Goal: Task Accomplishment & Management: Complete application form

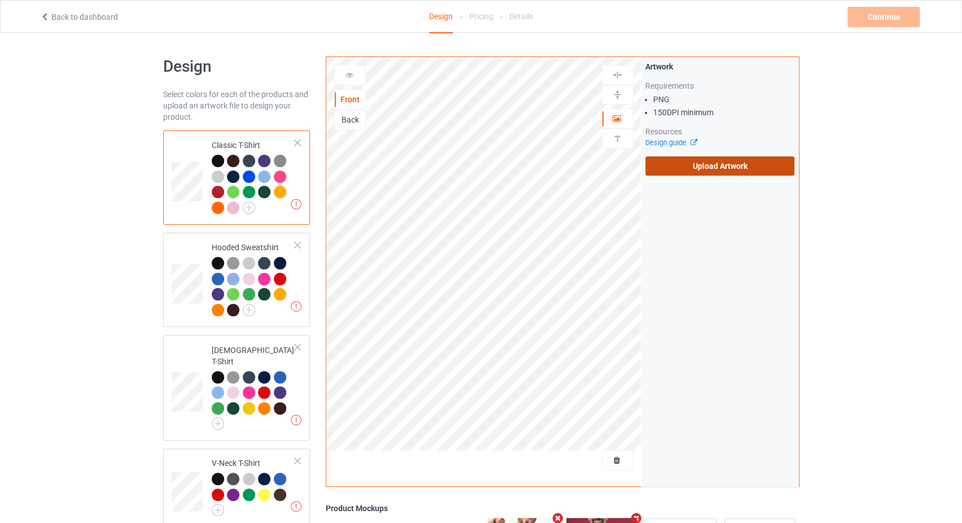
click at [707, 172] on label "Upload Artwork" at bounding box center [720, 165] width 150 height 19
click at [0, 0] on input "Upload Artwork" at bounding box center [0, 0] width 0 height 0
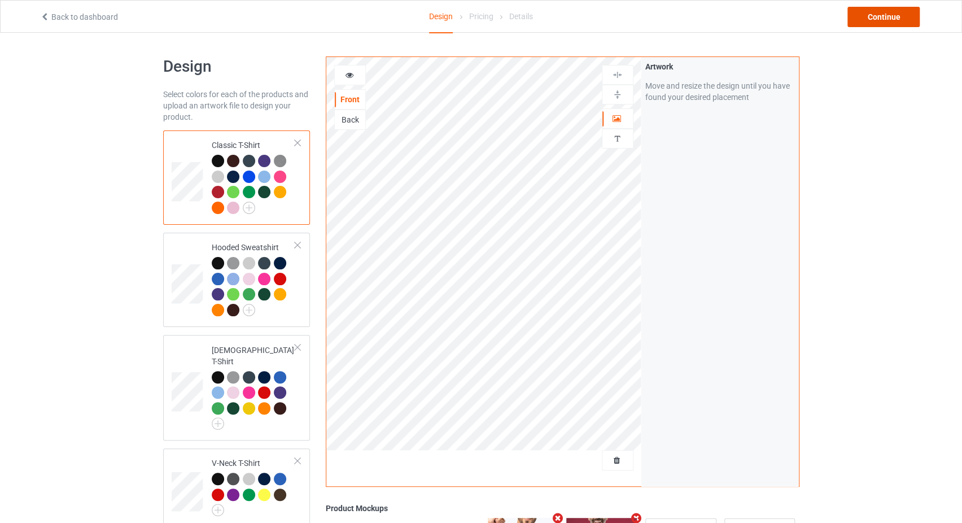
click at [896, 14] on div "Continue" at bounding box center [883, 17] width 72 height 20
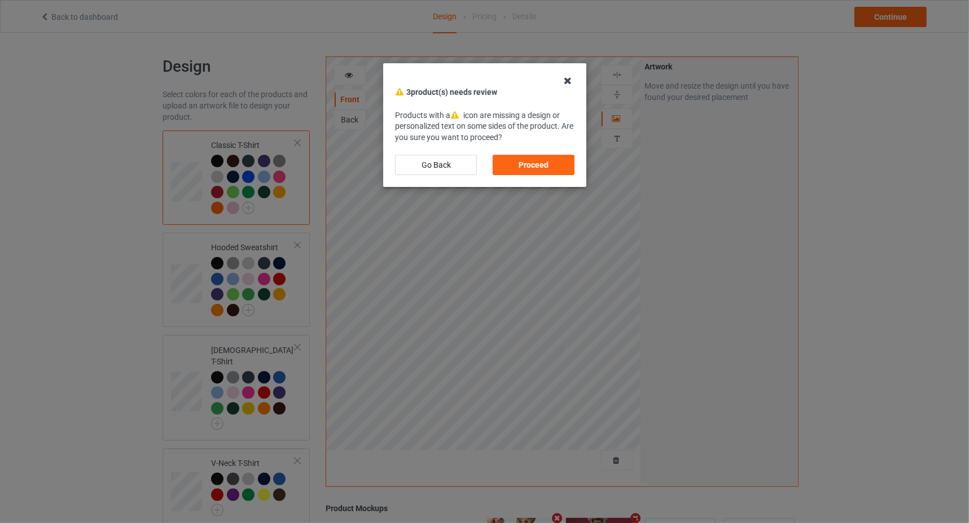
click at [565, 85] on icon at bounding box center [568, 81] width 18 height 18
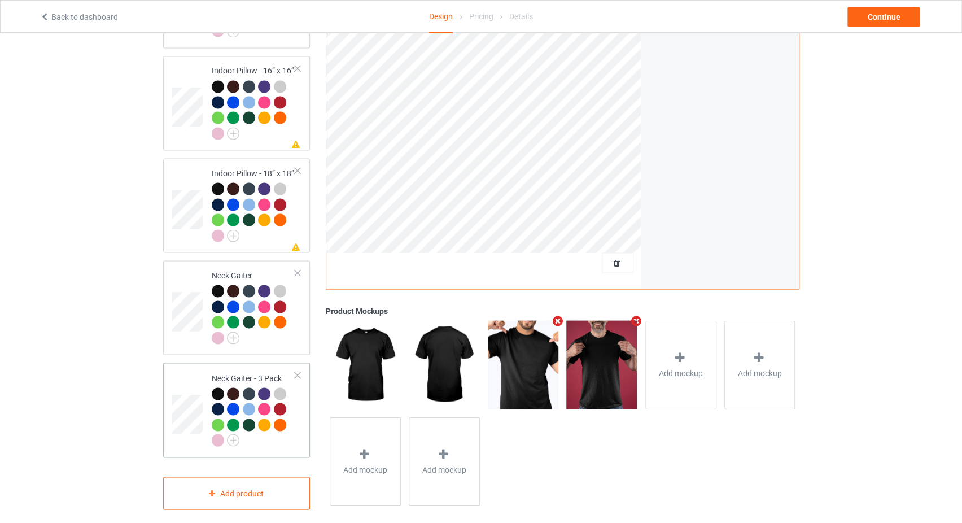
click at [299, 371] on div at bounding box center [298, 375] width 8 height 8
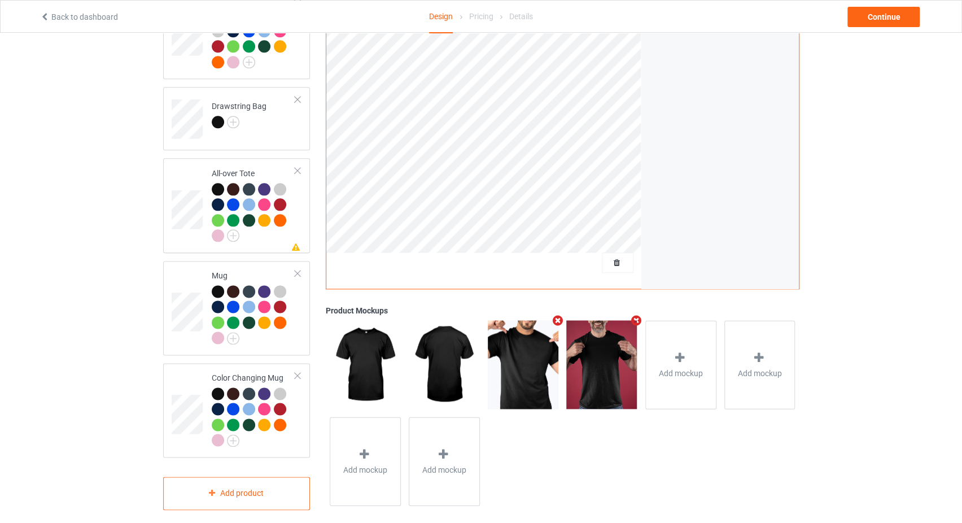
click at [299, 371] on div at bounding box center [298, 375] width 8 height 8
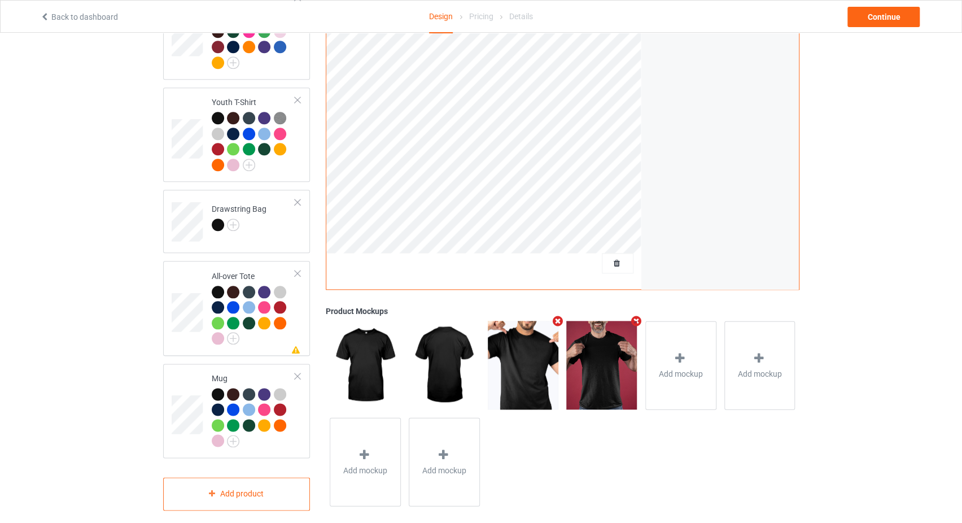
click at [299, 372] on div at bounding box center [298, 376] width 8 height 8
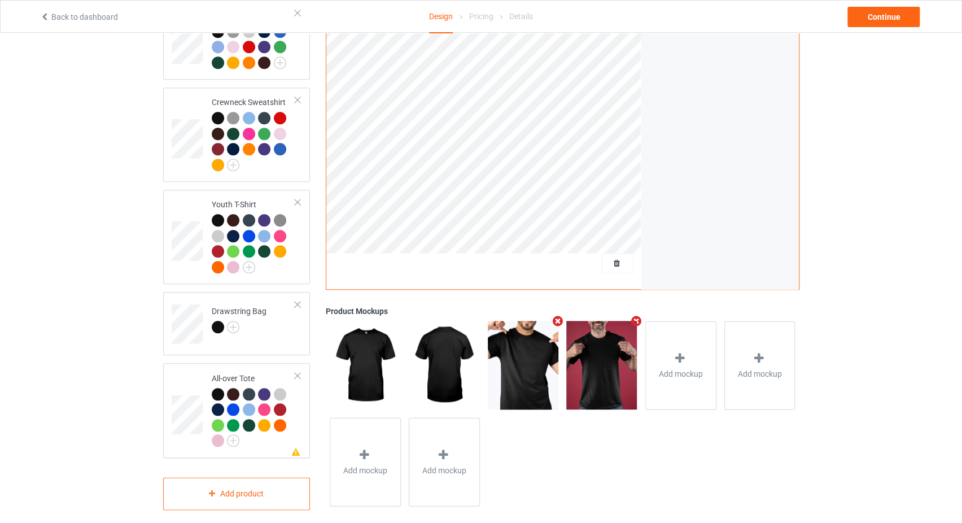
click at [299, 371] on div at bounding box center [298, 375] width 8 height 8
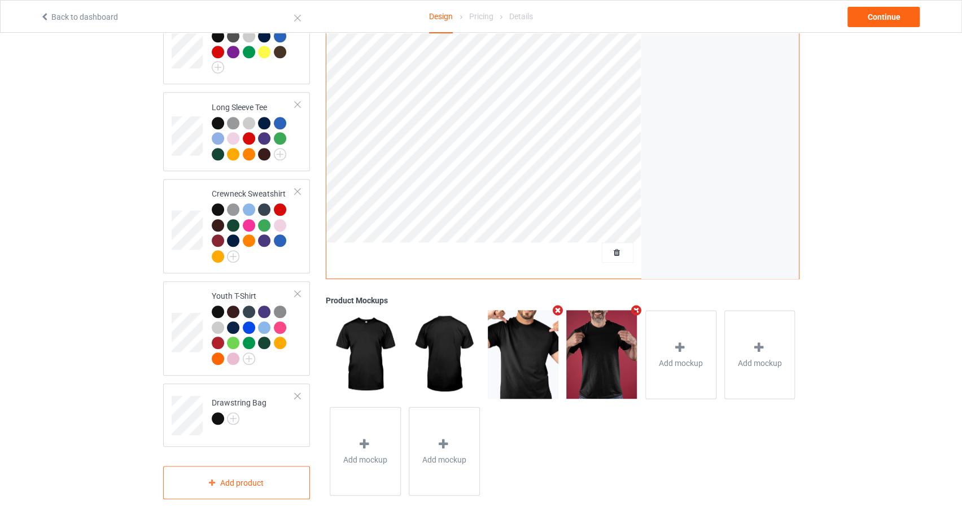
scroll to position [431, 0]
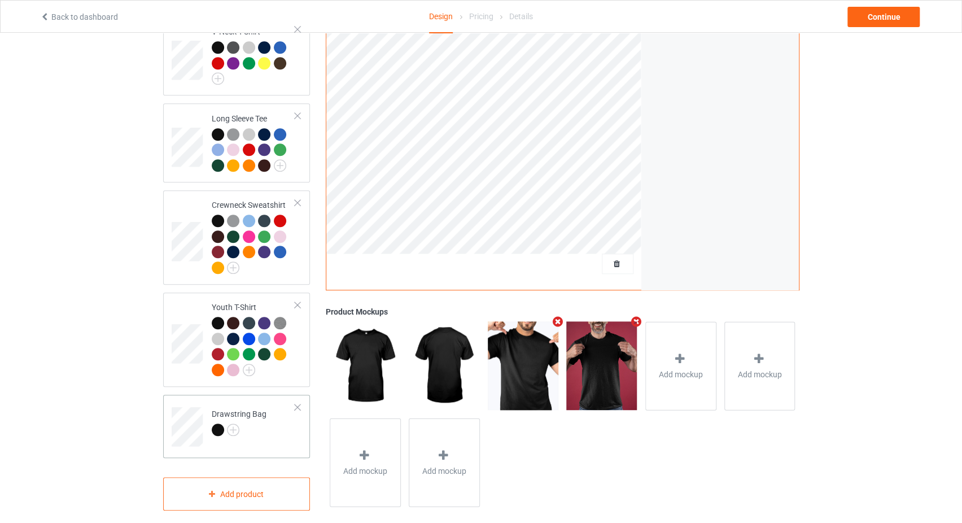
click at [299, 403] on div at bounding box center [298, 407] width 8 height 8
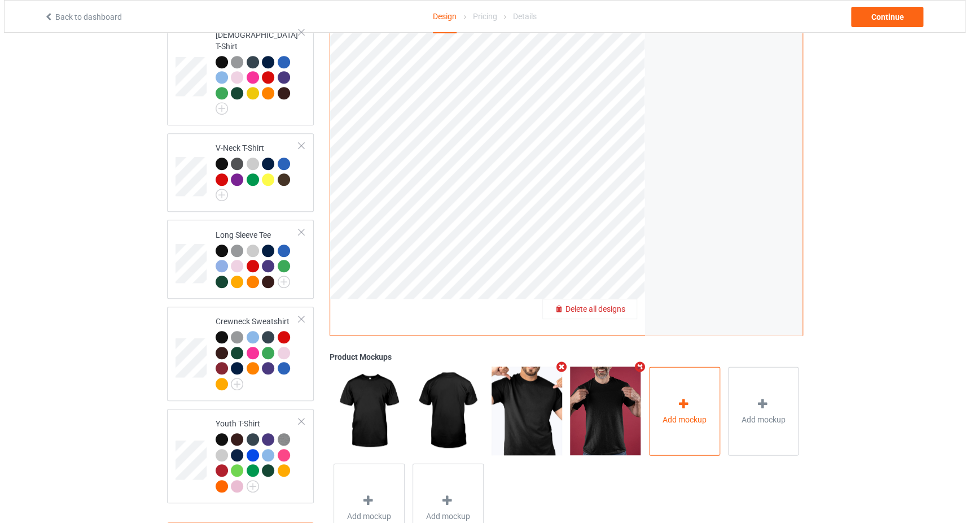
scroll to position [361, 0]
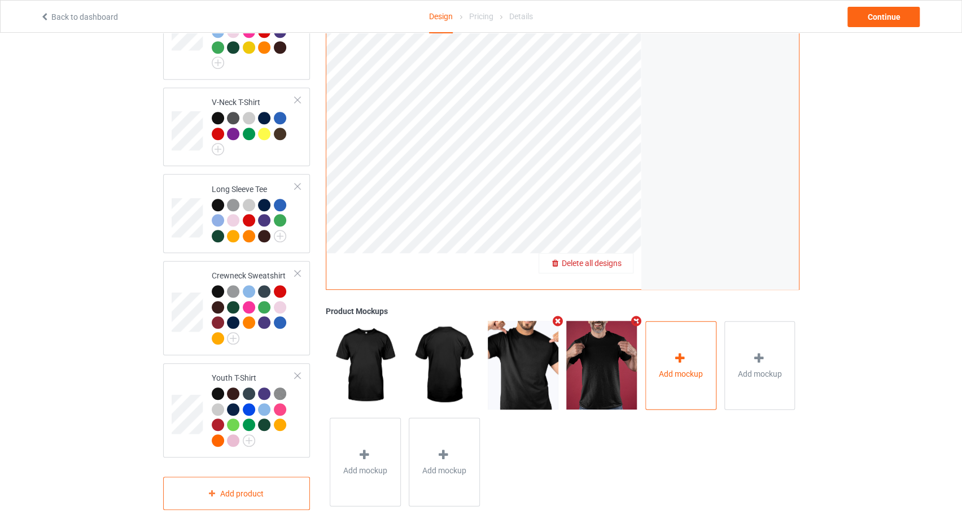
click at [688, 368] on span "Add mockup" at bounding box center [681, 373] width 44 height 11
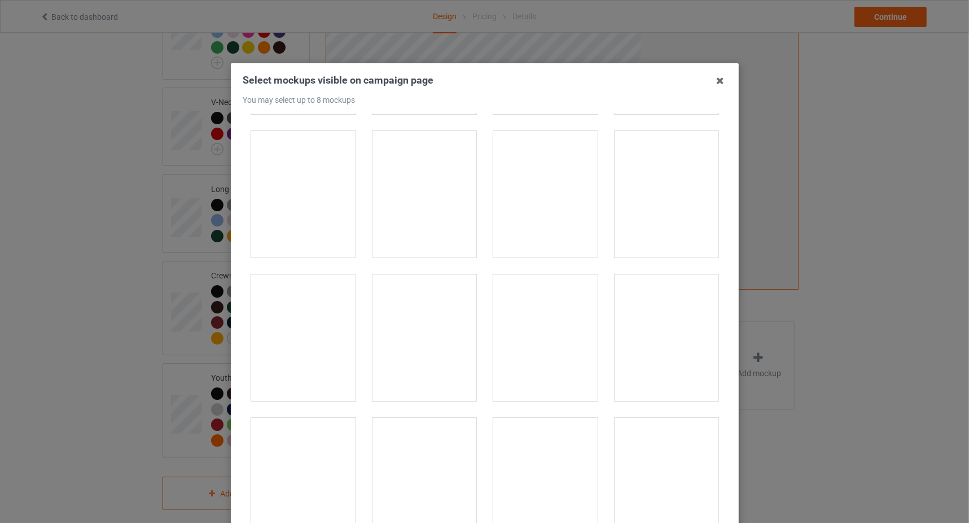
scroll to position [1677, 0]
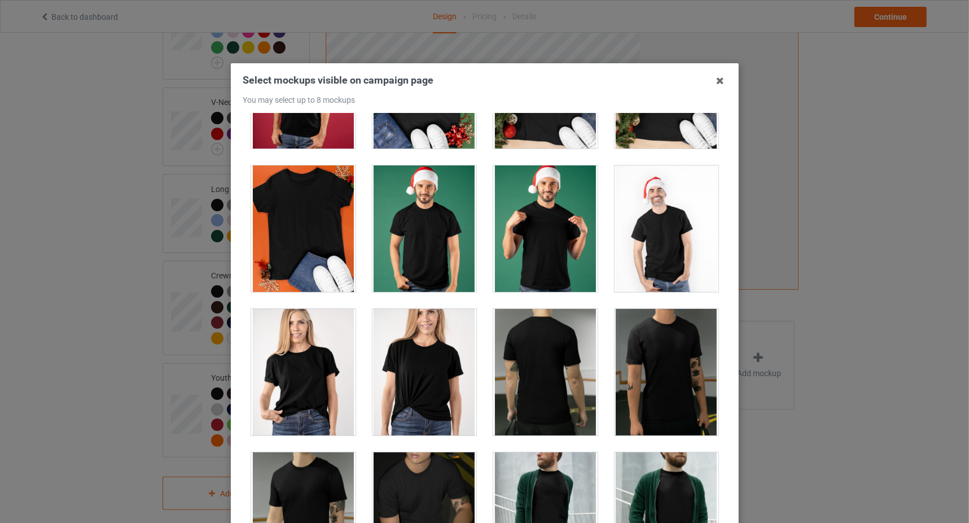
click at [408, 264] on div at bounding box center [424, 228] width 104 height 126
click at [424, 232] on div at bounding box center [424, 228] width 104 height 126
click at [415, 336] on div at bounding box center [424, 372] width 104 height 126
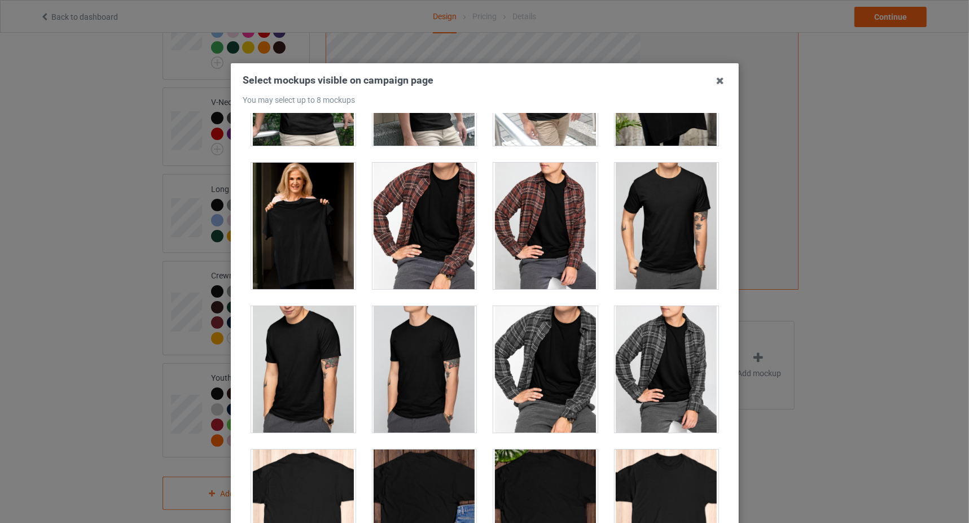
scroll to position [2873, 0]
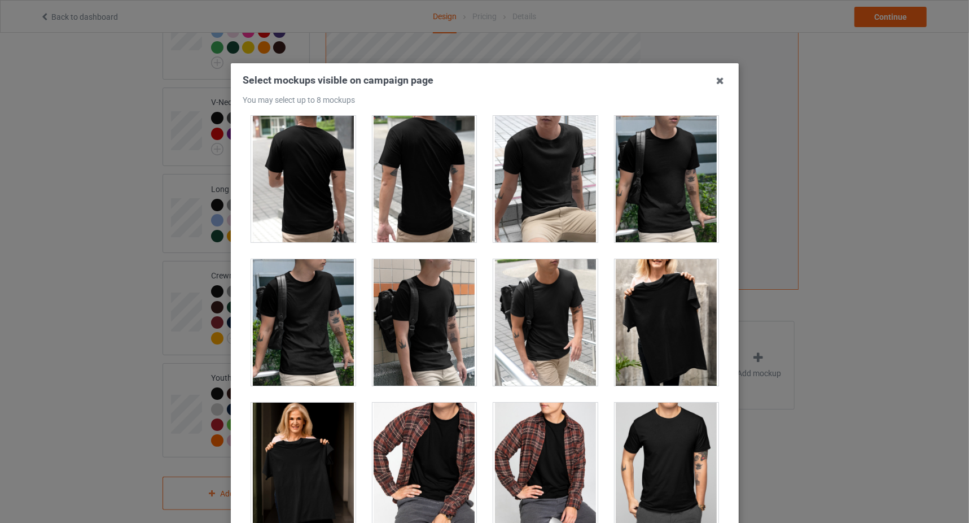
click at [299, 417] on div at bounding box center [303, 466] width 104 height 126
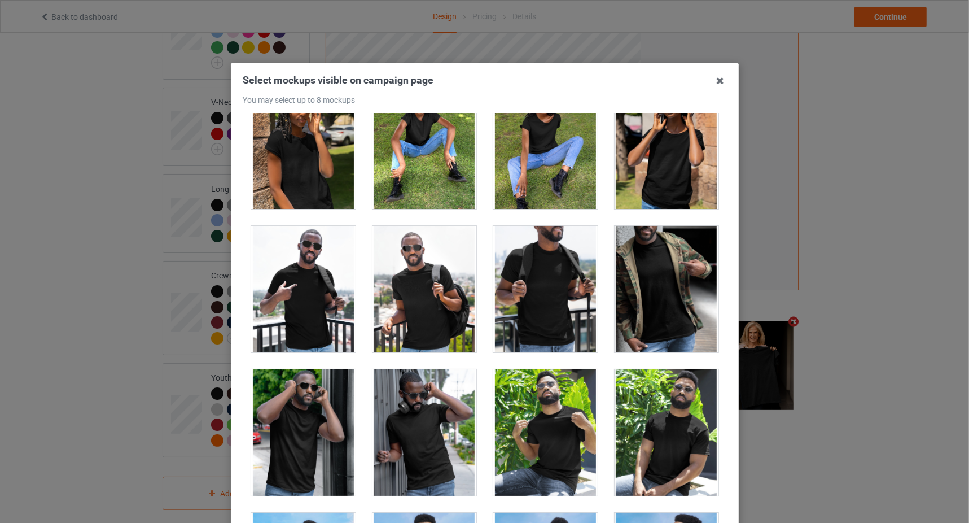
scroll to position [6825, 0]
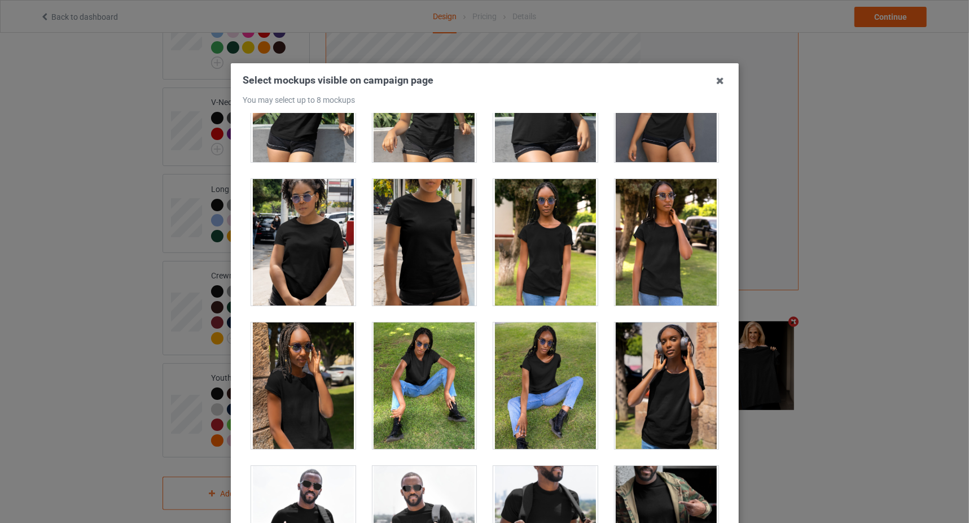
click at [293, 237] on div at bounding box center [303, 242] width 104 height 126
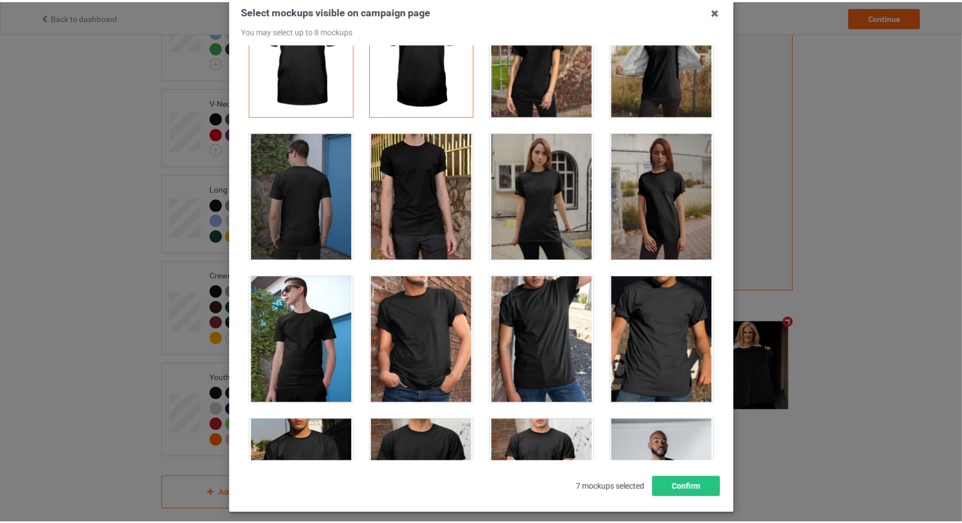
scroll to position [123, 0]
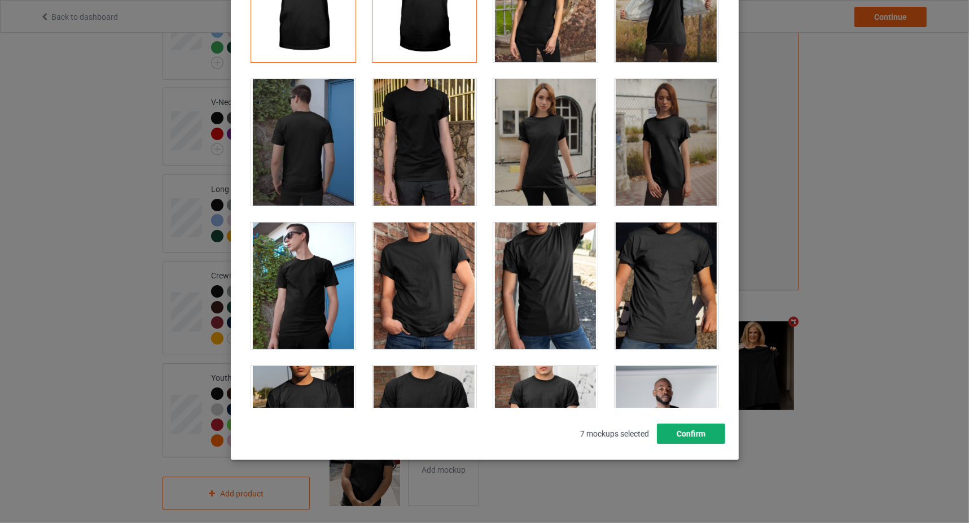
drag, startPoint x: 688, startPoint y: 440, endPoint x: 758, endPoint y: 407, distance: 77.5
click at [688, 441] on button "Confirm" at bounding box center [691, 433] width 68 height 20
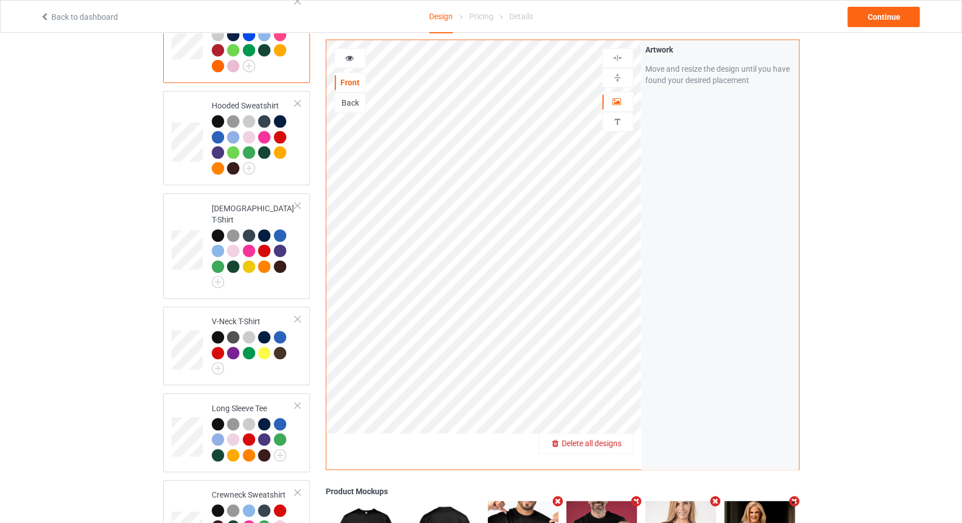
scroll to position [121, 0]
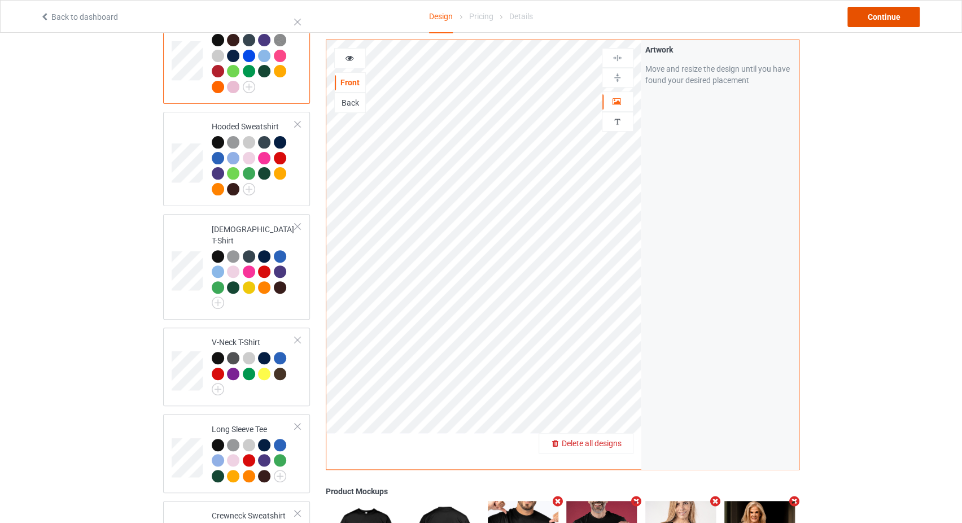
click at [863, 16] on div "Continue" at bounding box center [883, 17] width 72 height 20
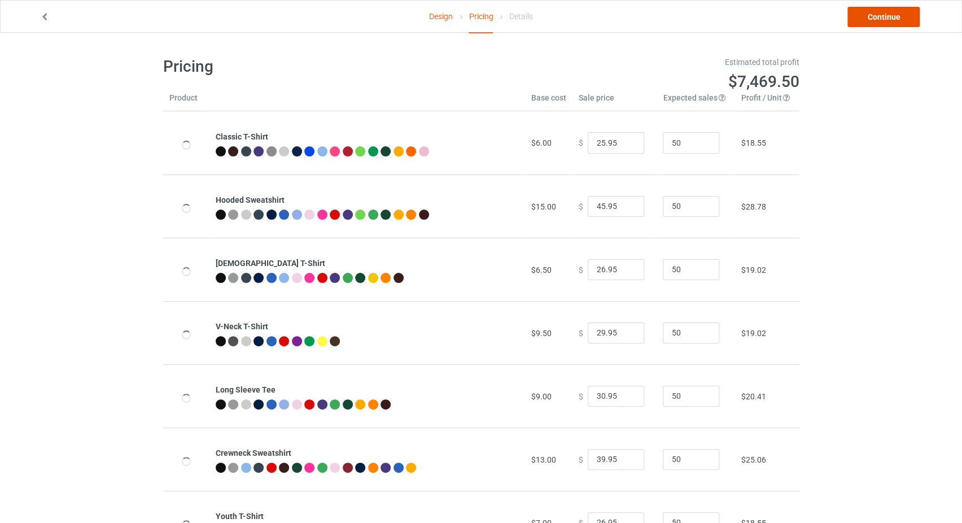
click at [868, 21] on link "Continue" at bounding box center [883, 17] width 72 height 20
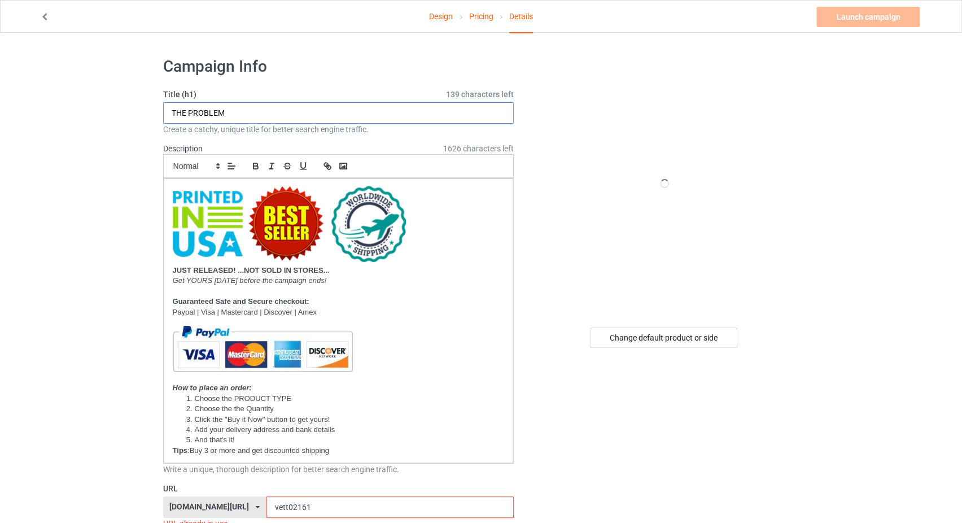
click at [279, 113] on input "THE PROBLEM" at bounding box center [338, 112] width 351 height 21
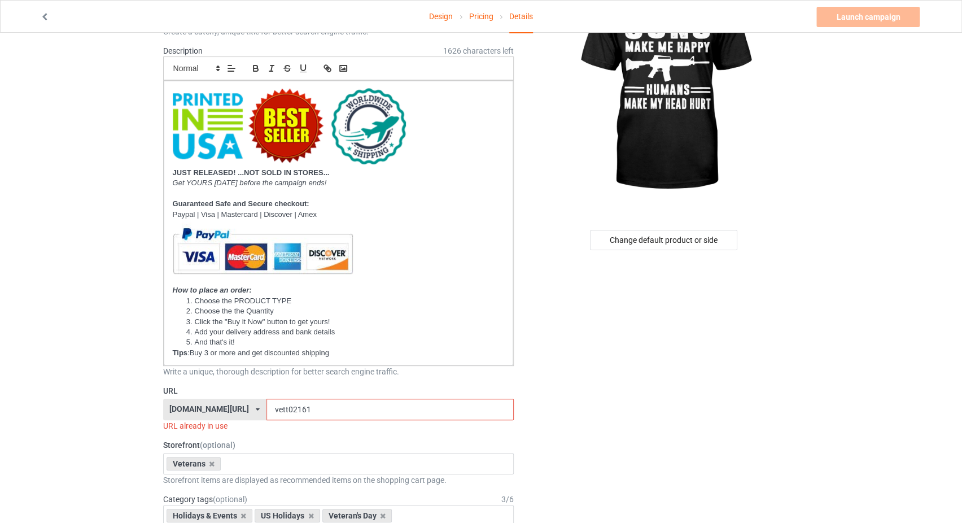
scroll to position [119, 0]
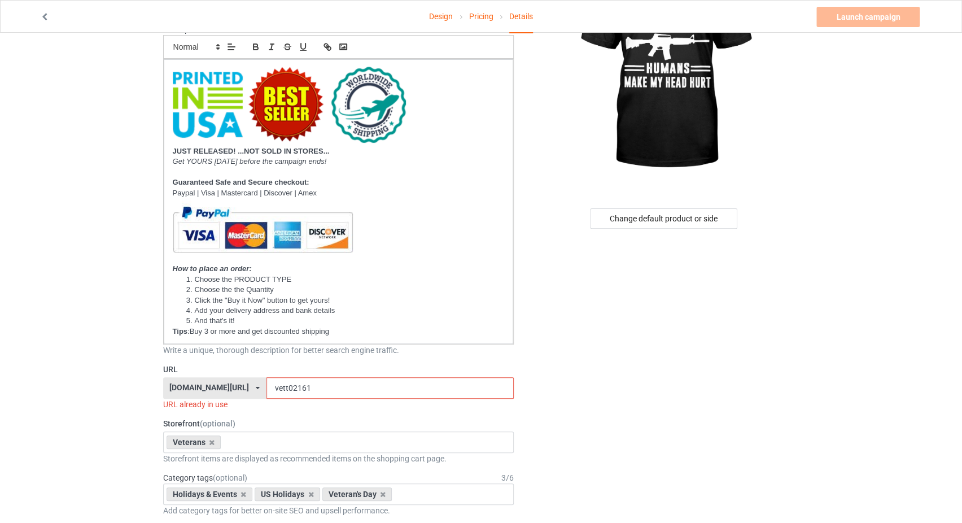
type input "GUNS MAKE ME HAPPY HUMANS MAKE MY HEAD HURT"
drag, startPoint x: 287, startPoint y: 390, endPoint x: 250, endPoint y: 388, distance: 37.9
click at [266, 388] on input "vett02161" at bounding box center [389, 387] width 247 height 21
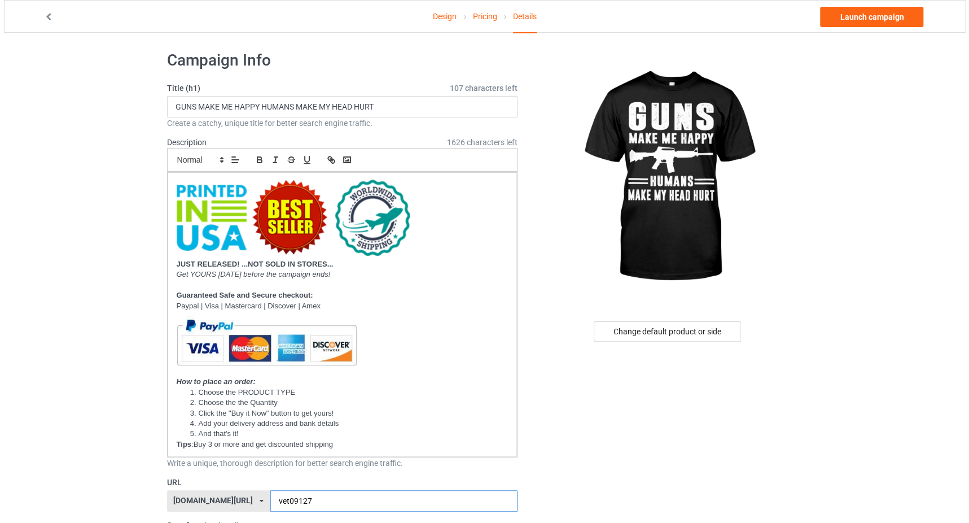
scroll to position [0, 0]
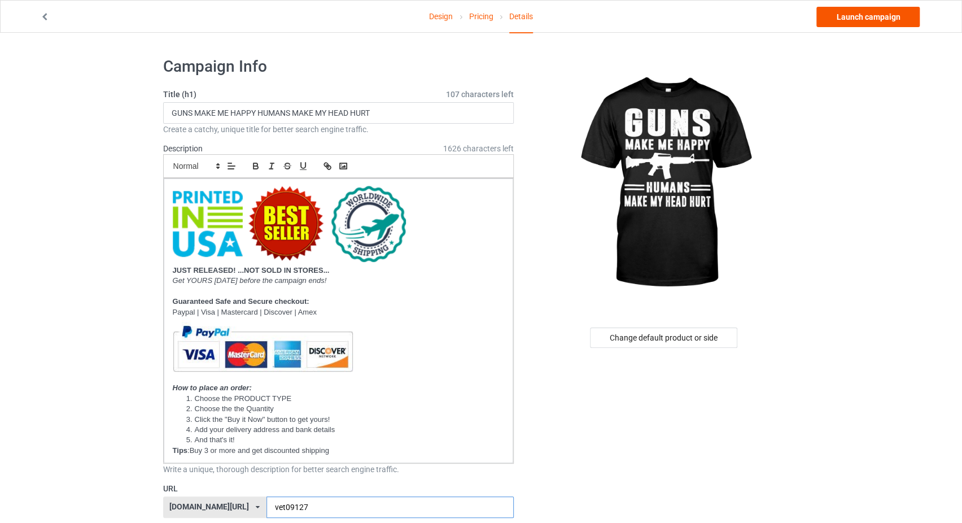
type input "vet09127"
click at [856, 18] on link "Launch campaign" at bounding box center [867, 17] width 103 height 20
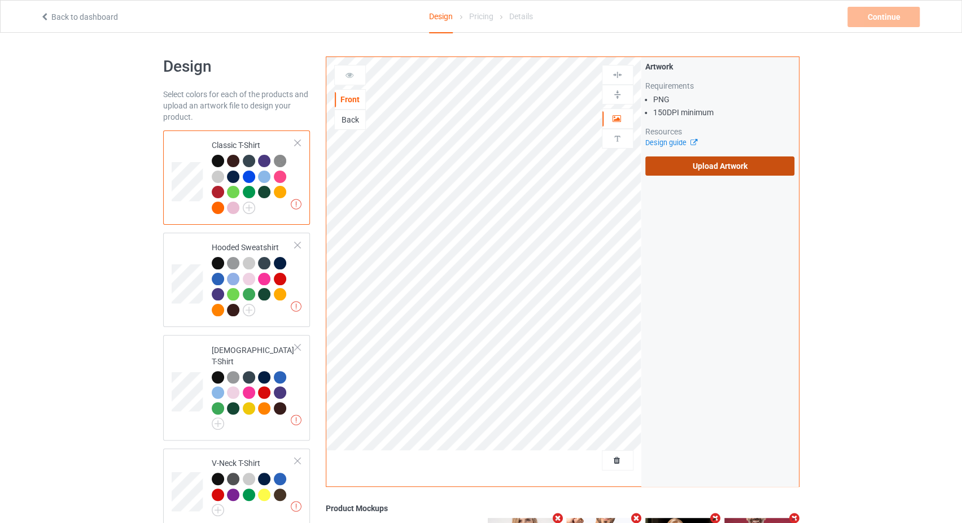
click at [662, 174] on label "Upload Artwork" at bounding box center [720, 165] width 150 height 19
click at [0, 0] on input "Upload Artwork" at bounding box center [0, 0] width 0 height 0
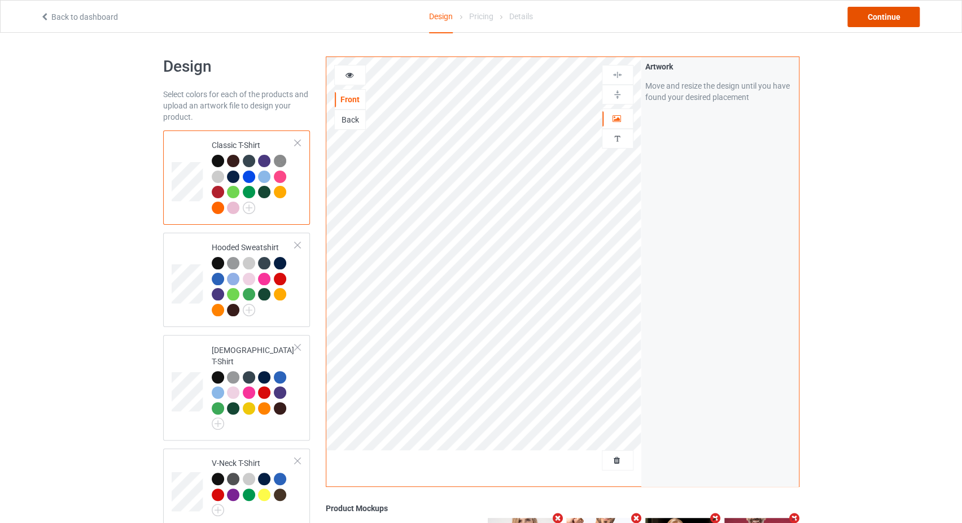
click at [869, 19] on div "Continue" at bounding box center [883, 17] width 72 height 20
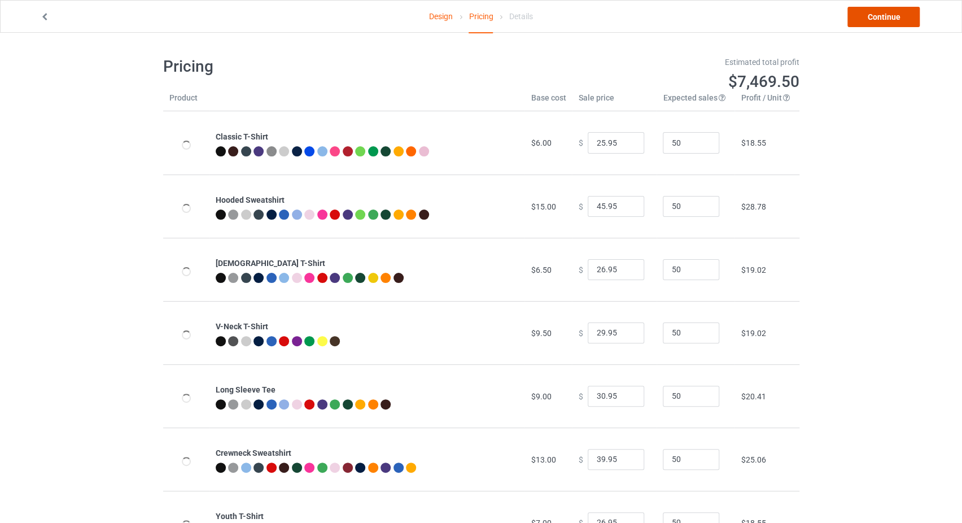
click at [869, 19] on link "Continue" at bounding box center [883, 17] width 72 height 20
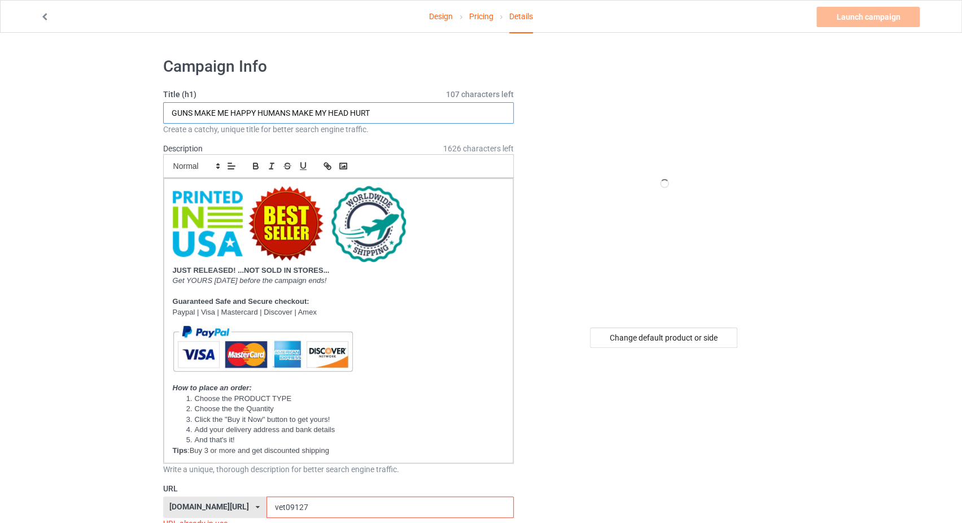
drag, startPoint x: 186, startPoint y: 111, endPoint x: 198, endPoint y: 108, distance: 12.2
click at [163, 113] on input "GUNS MAKE ME HAPPY HUMANS MAKE MY HEAD HURT" at bounding box center [338, 112] width 351 height 21
drag, startPoint x: 191, startPoint y: 111, endPoint x: 170, endPoint y: 111, distance: 20.9
click at [170, 111] on input "GUNS MAKE ME HAPPY HUMANS MAKE MY HEAD HURT" at bounding box center [338, 112] width 351 height 21
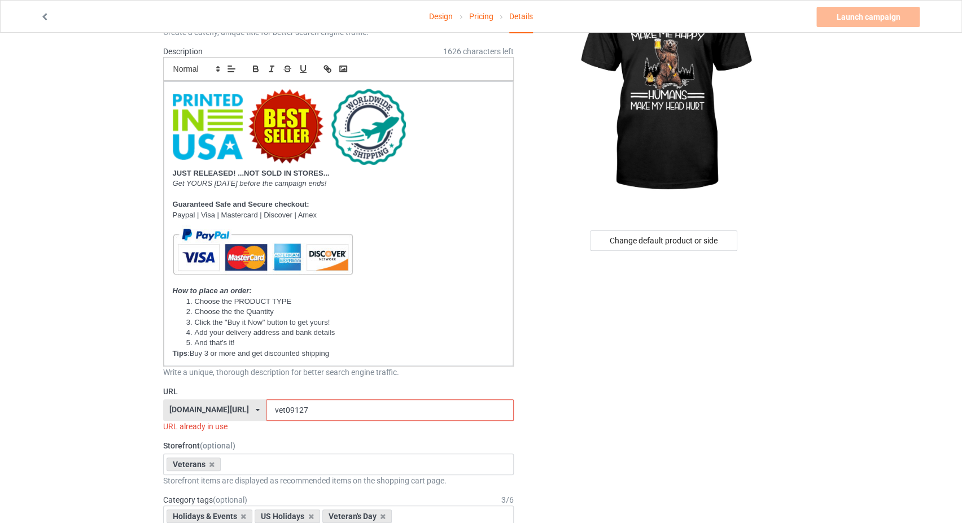
scroll to position [119, 0]
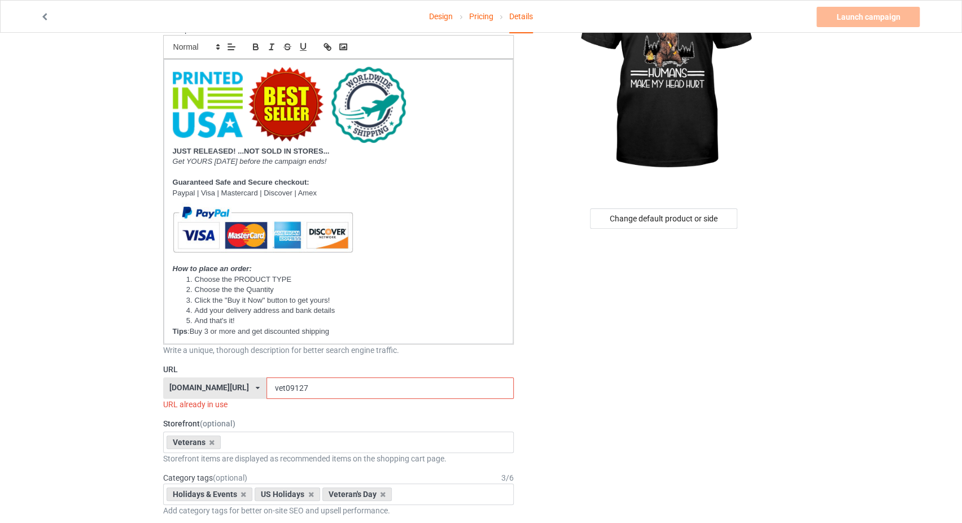
type input "BEER MAKE ME HAPPY HUMANS MAKE MY HEAD HURT"
drag, startPoint x: 277, startPoint y: 384, endPoint x: 266, endPoint y: 385, distance: 10.8
click at [266, 385] on input "vet09127" at bounding box center [389, 387] width 247 height 21
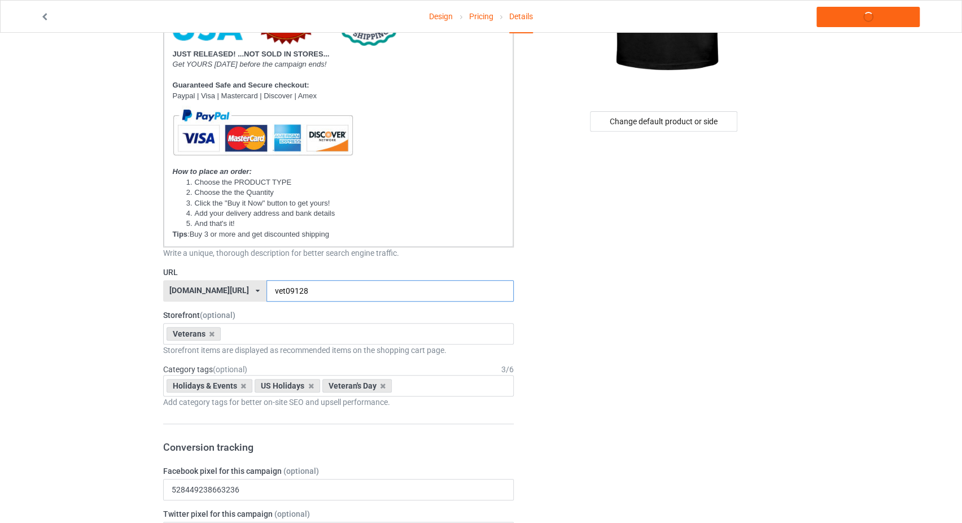
scroll to position [239, 0]
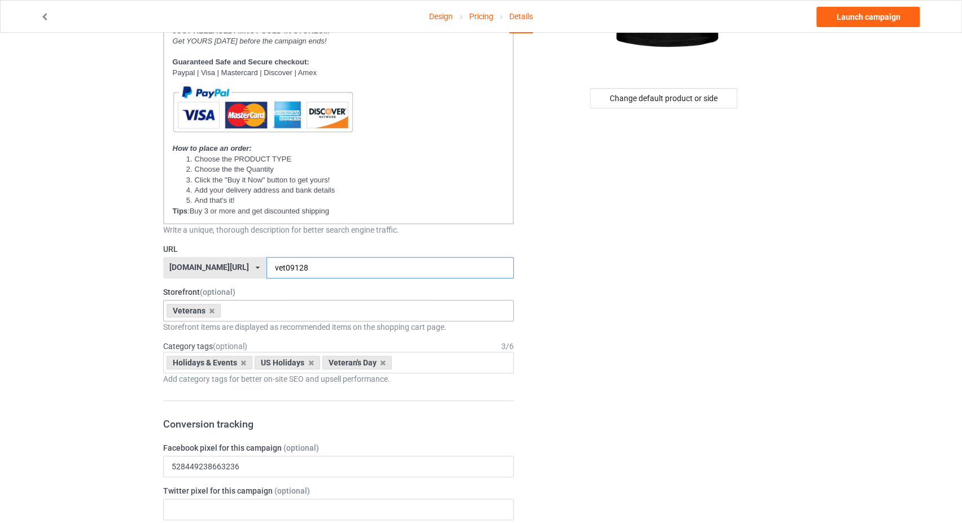
type input "vet09128"
click at [238, 310] on input "text" at bounding box center [233, 311] width 18 height 10
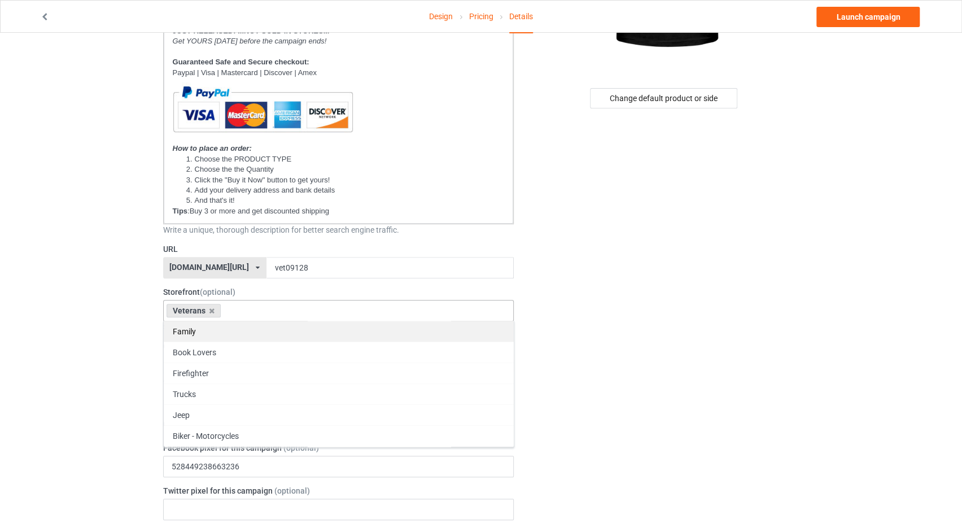
click at [207, 337] on div "Family" at bounding box center [339, 331] width 350 height 21
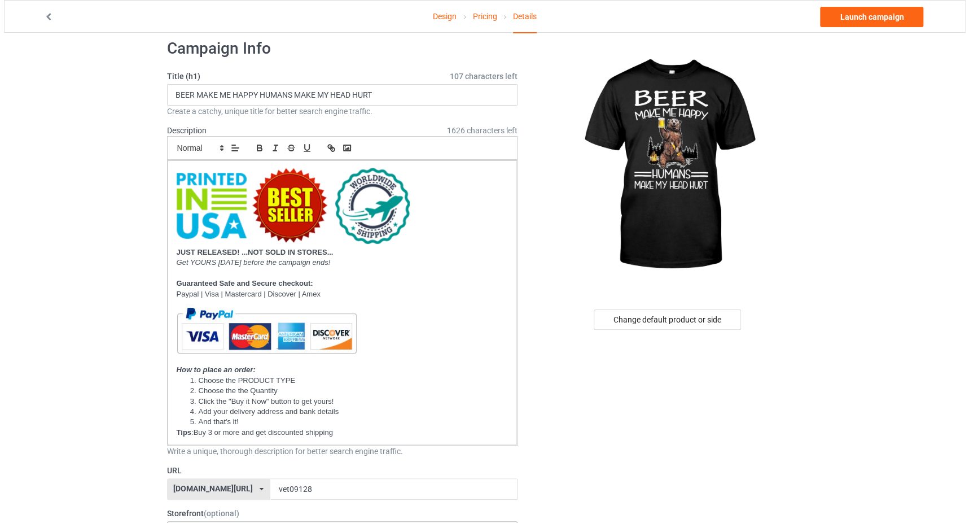
scroll to position [0, 0]
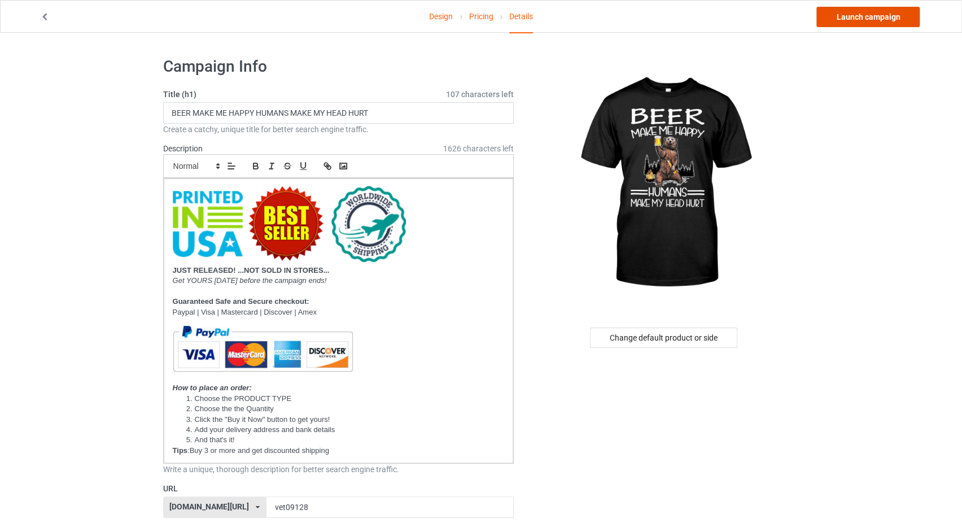
click at [851, 15] on link "Launch campaign" at bounding box center [867, 17] width 103 height 20
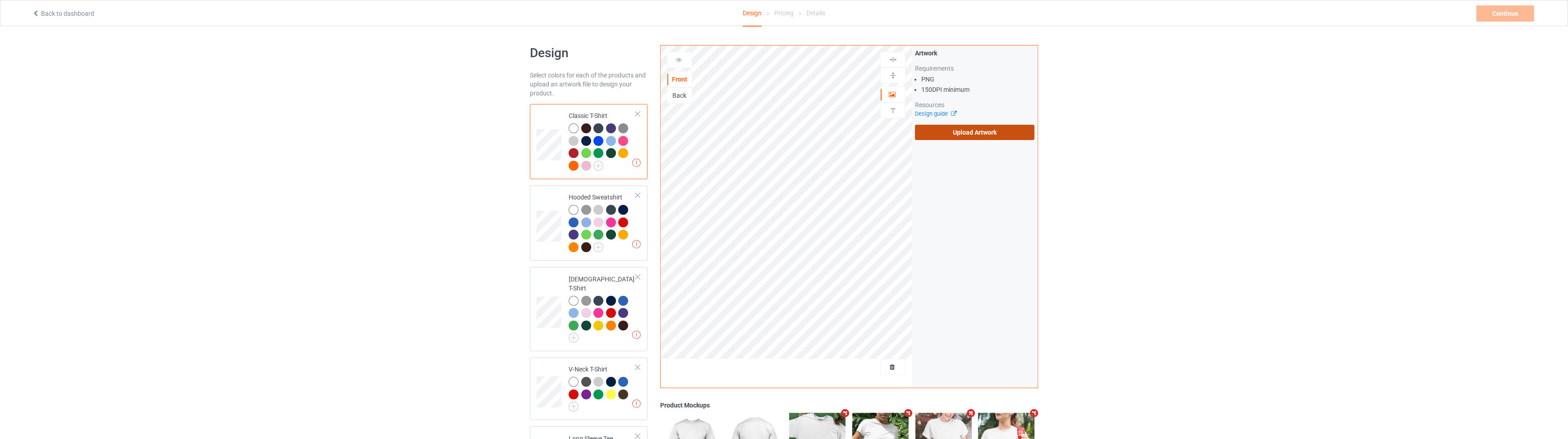
click at [978, 135] on label "Upload Artwork" at bounding box center [975, 132] width 120 height 15
click at [0, 0] on input "Upload Artwork" at bounding box center [0, 0] width 0 height 0
click at [1492, 17] on div "Continue" at bounding box center [1505, 14] width 58 height 16
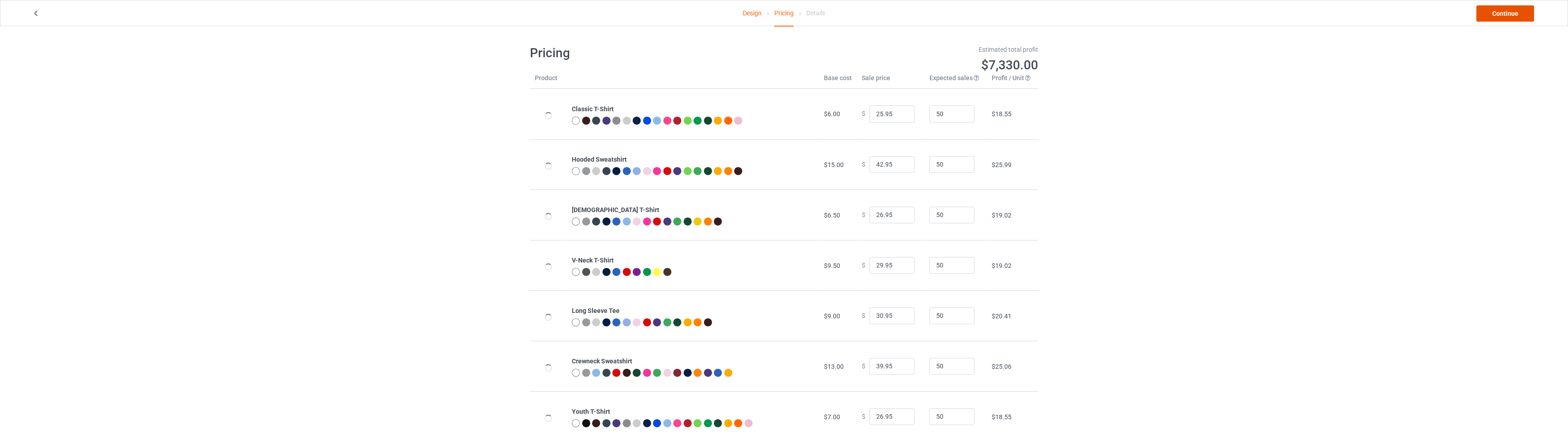
click at [1495, 13] on link "Continue" at bounding box center [1505, 14] width 58 height 16
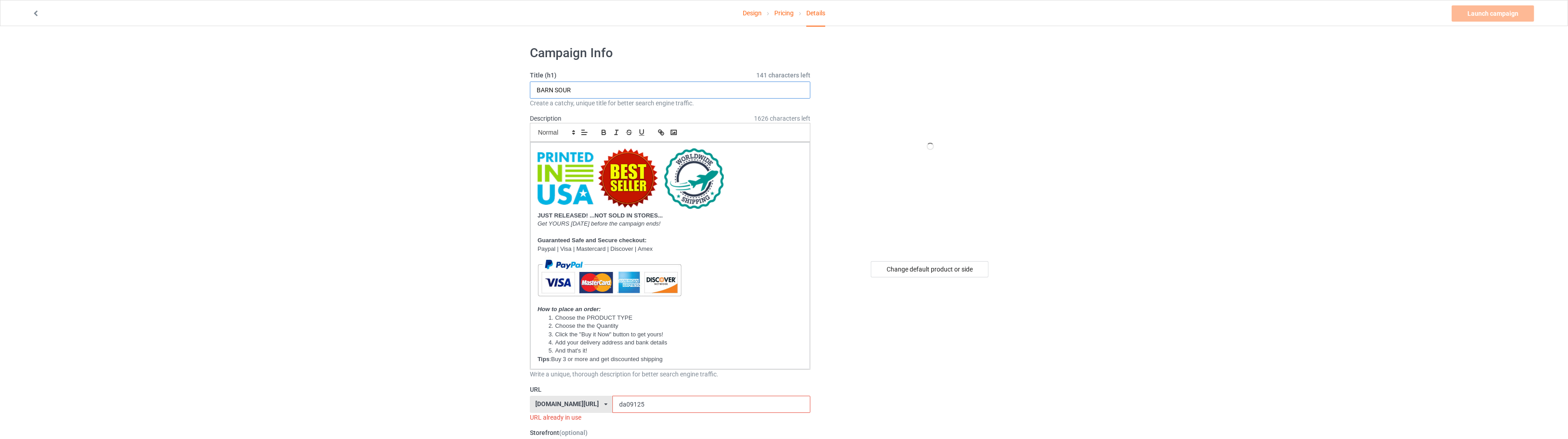
click at [688, 90] on input "BARN SOUR" at bounding box center [669, 89] width 280 height 17
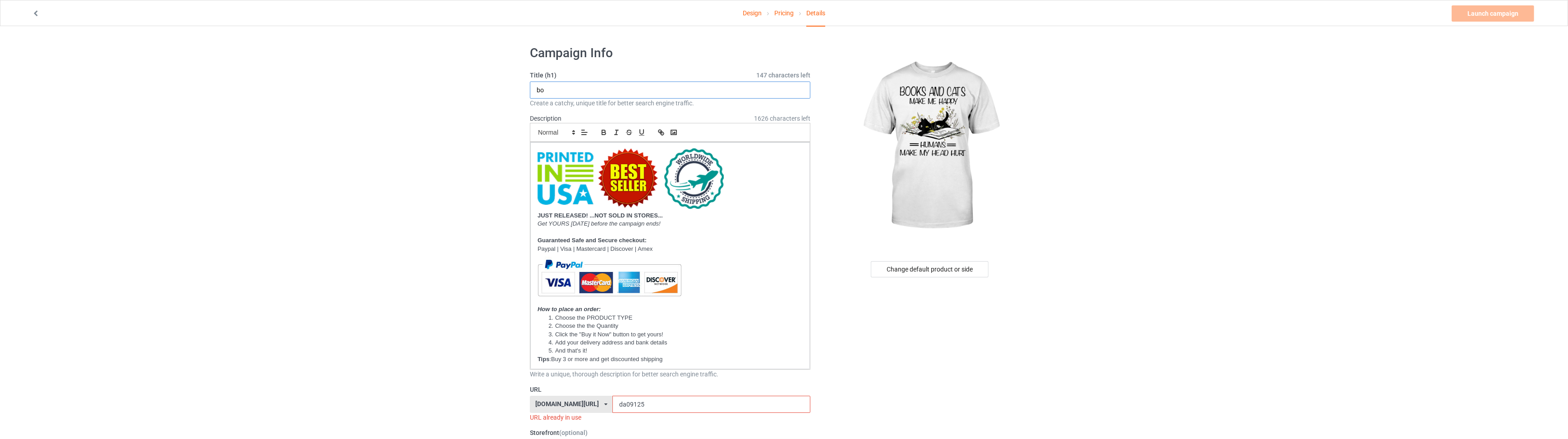
type input "b"
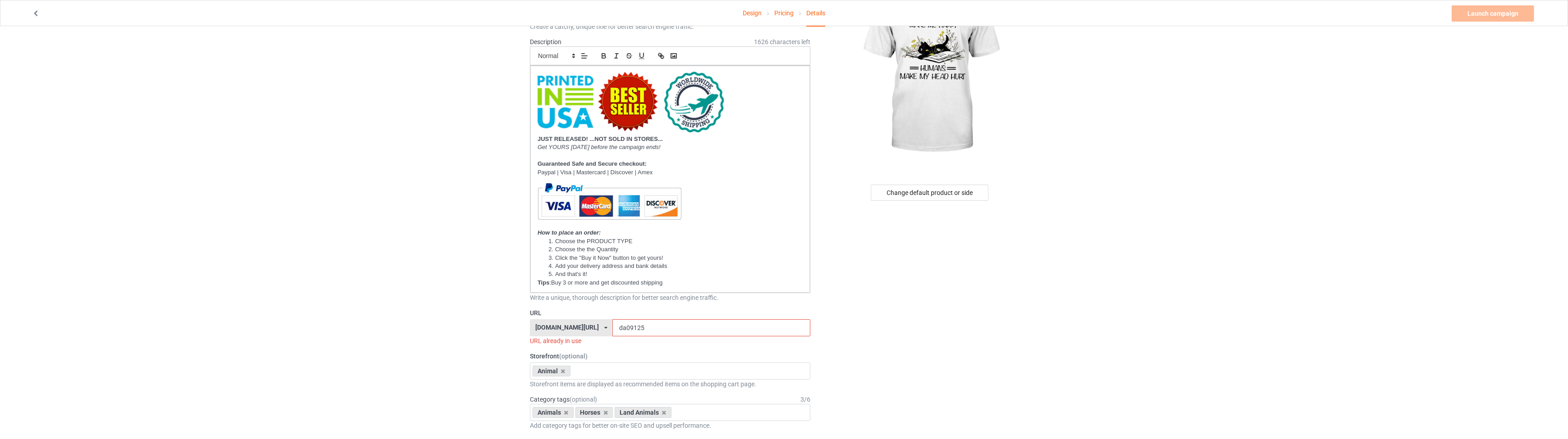
scroll to position [95, 0]
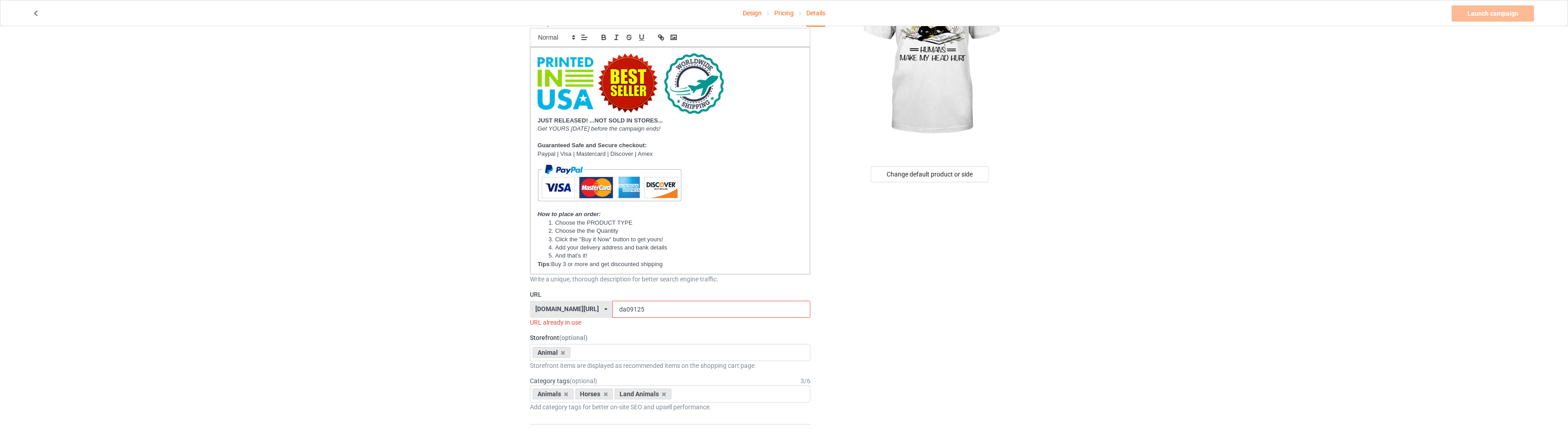
type input "BOOKS AND CATS MAKE ME HAPPY HUMANS MAKE MY HEAD HURT"
drag, startPoint x: 635, startPoint y: 303, endPoint x: 613, endPoint y: 306, distance: 22.2
click at [613, 306] on input "da09125" at bounding box center [711, 309] width 197 height 17
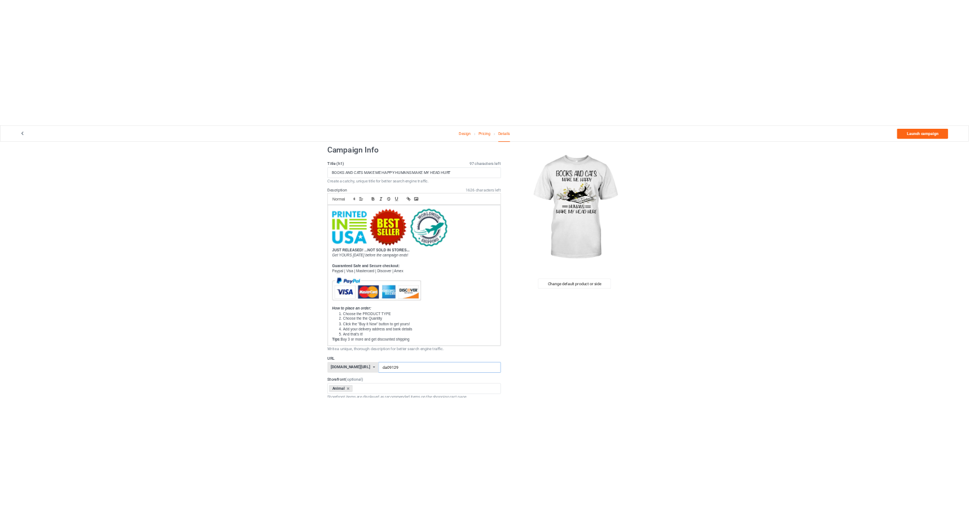
scroll to position [0, 0]
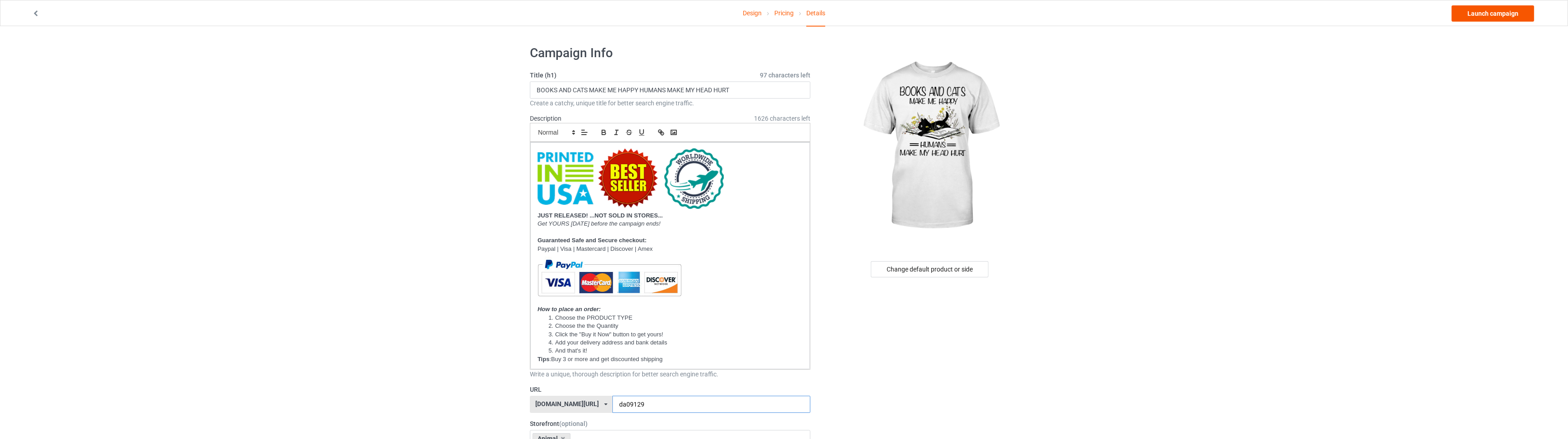
type input "da09129"
click at [1469, 17] on link "Launch campaign" at bounding box center [1492, 14] width 82 height 16
